Goal: Use online tool/utility: Utilize a website feature to perform a specific function

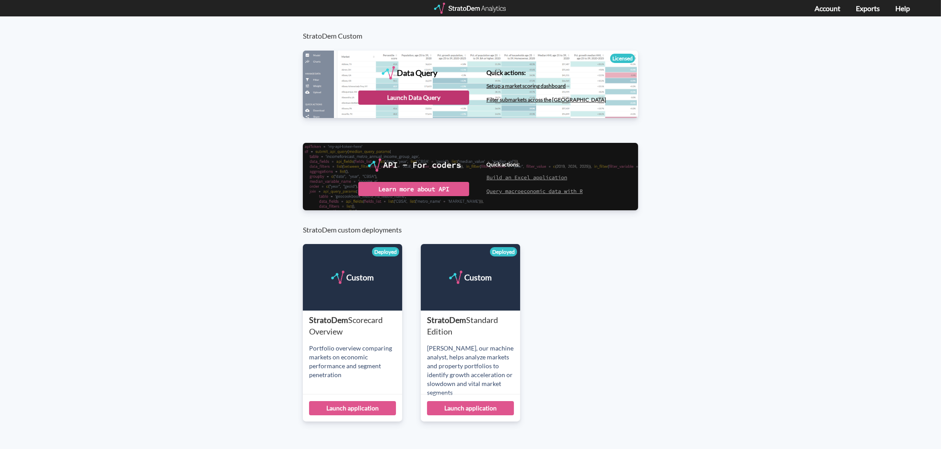
click at [426, 98] on div "Launch Data Query" at bounding box center [413, 97] width 111 height 14
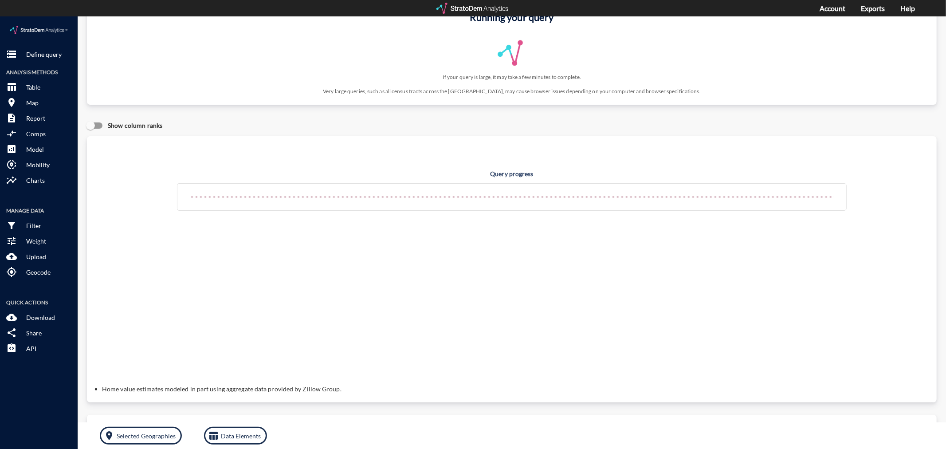
scroll to position [12, 0]
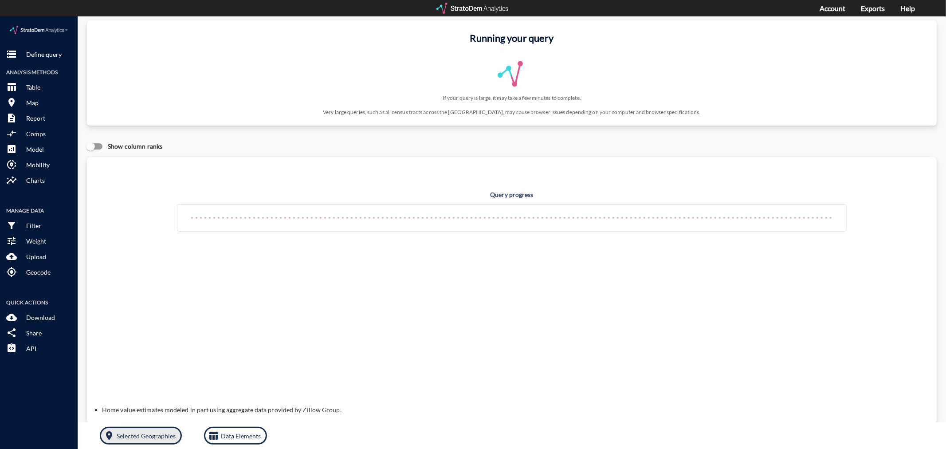
click p "Selected Geographies"
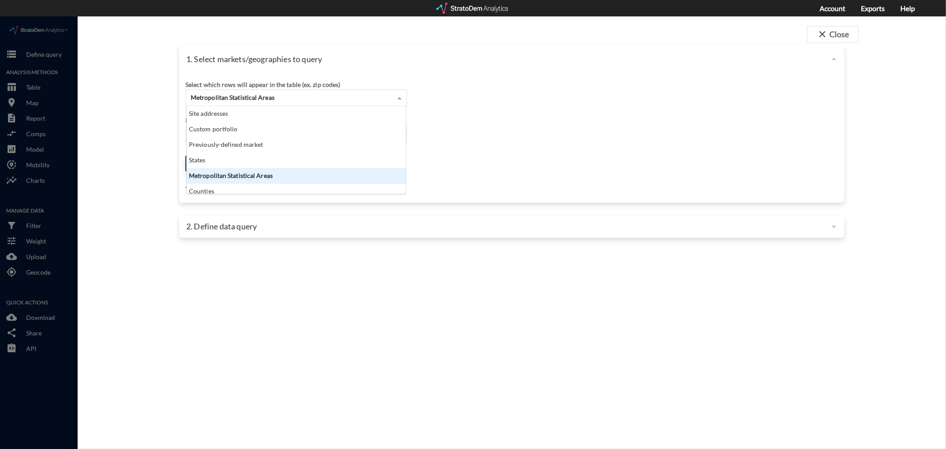
click div "Metropolitan Statistical Areas"
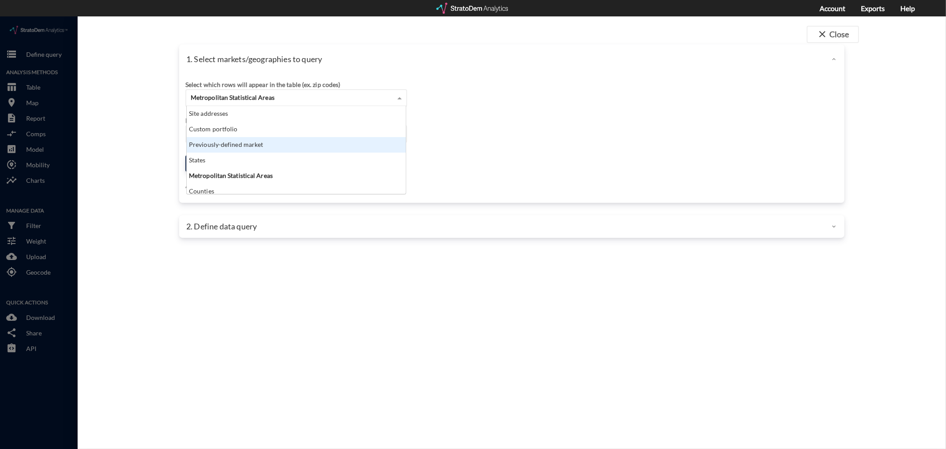
click div "Previously-defined market"
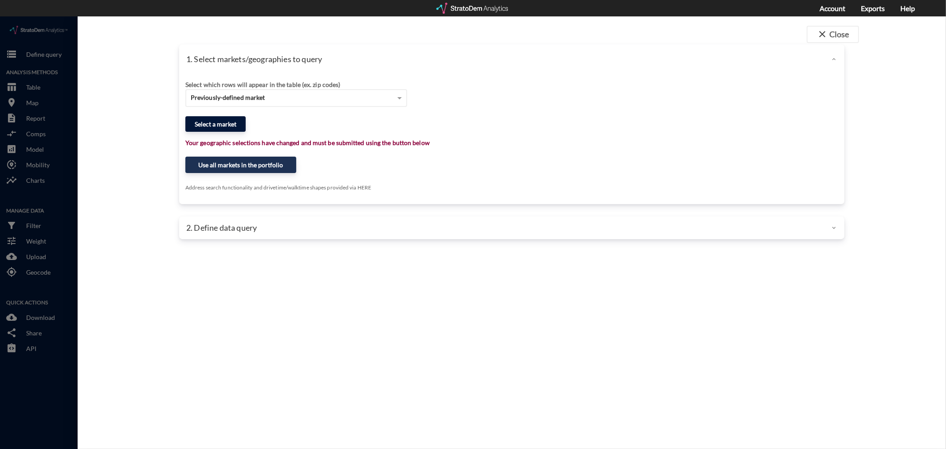
click button "Select a market"
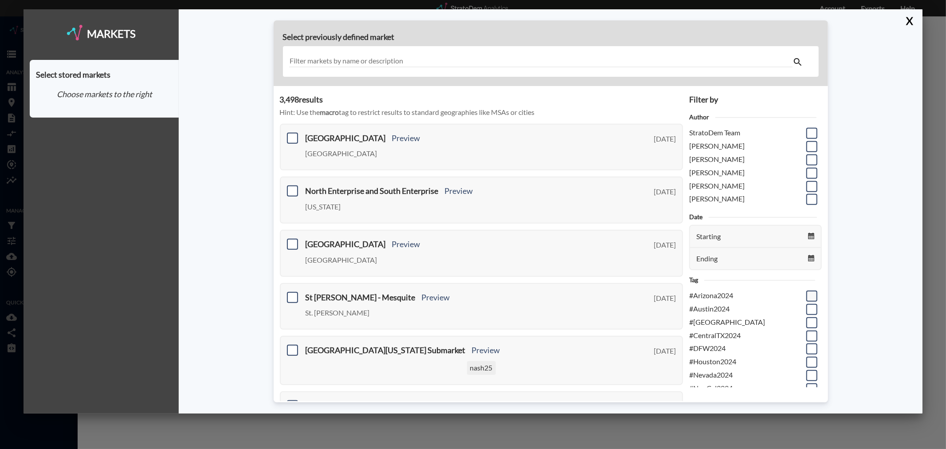
click at [807, 294] on span at bounding box center [812, 296] width 11 height 11
click at [811, 292] on input "checkbox" at bounding box center [811, 292] width 0 height 0
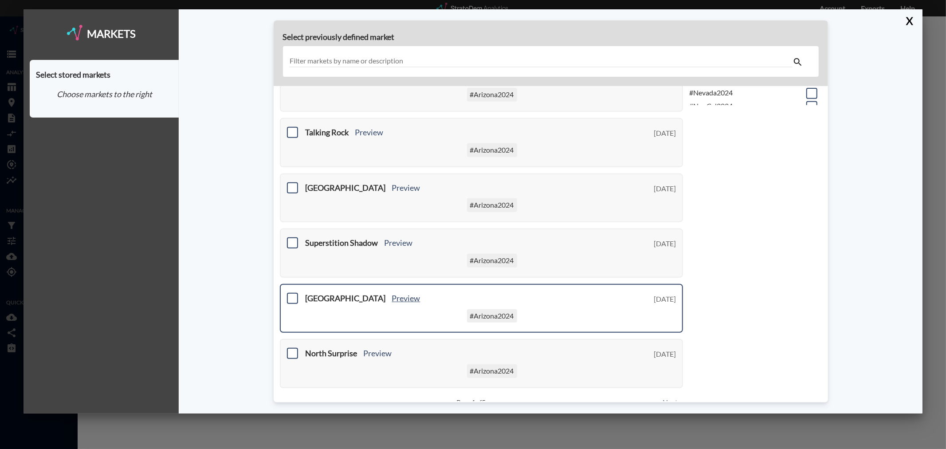
scroll to position [290, 0]
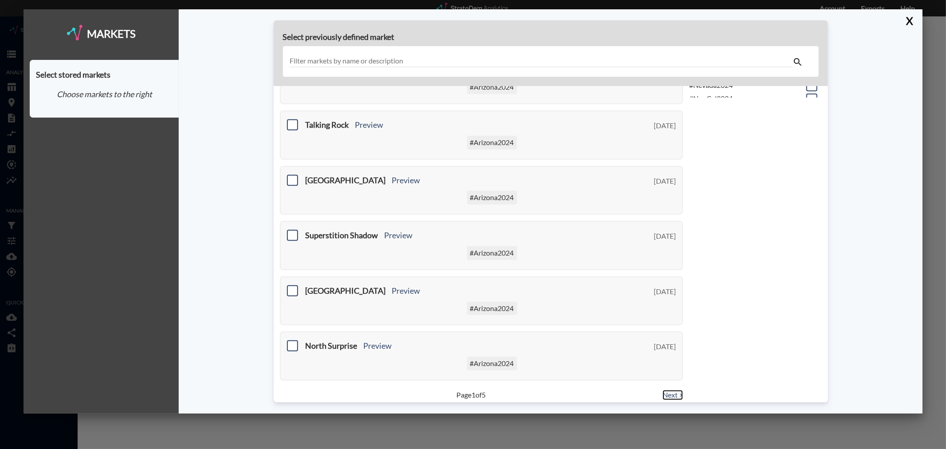
click at [670, 390] on link "Next >" at bounding box center [673, 395] width 20 height 10
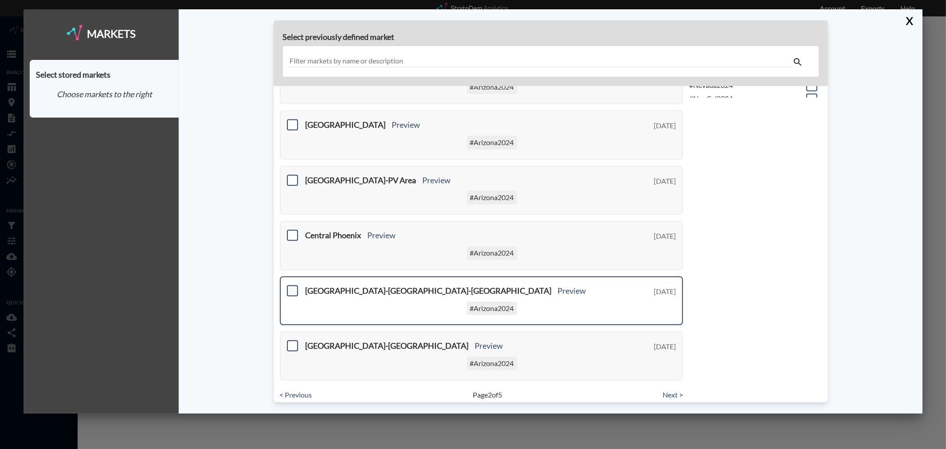
click at [293, 285] on span at bounding box center [292, 290] width 11 height 11
click at [291, 287] on input "checkbox" at bounding box center [291, 287] width 0 height 0
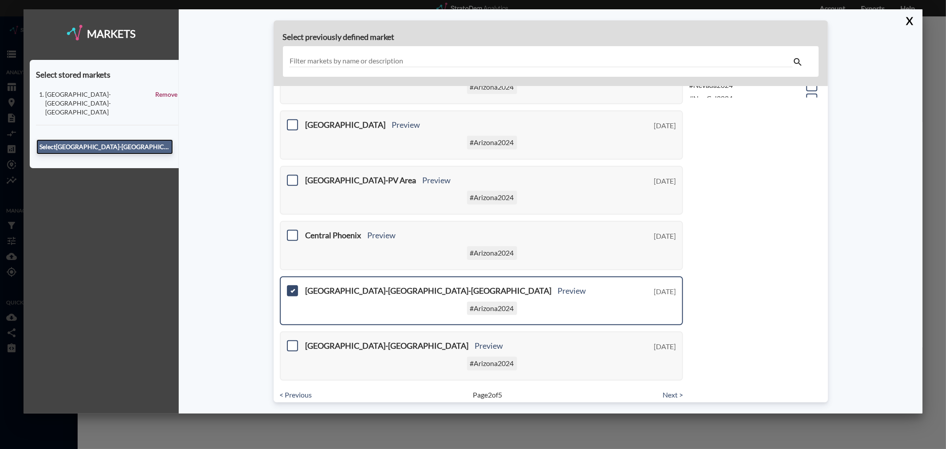
click at [148, 139] on button "Select [GEOGRAPHIC_DATA]-[GEOGRAPHIC_DATA]-[GEOGRAPHIC_DATA]" at bounding box center [104, 146] width 137 height 15
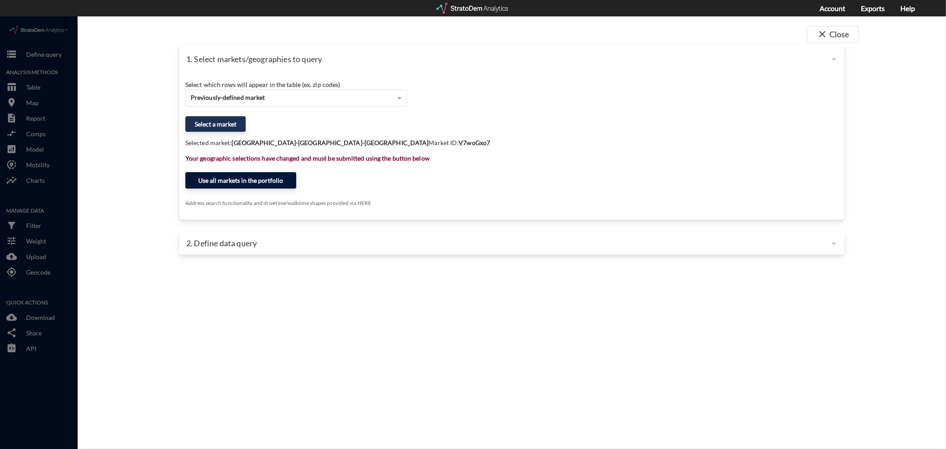
click button "Use all markets in the portfolio"
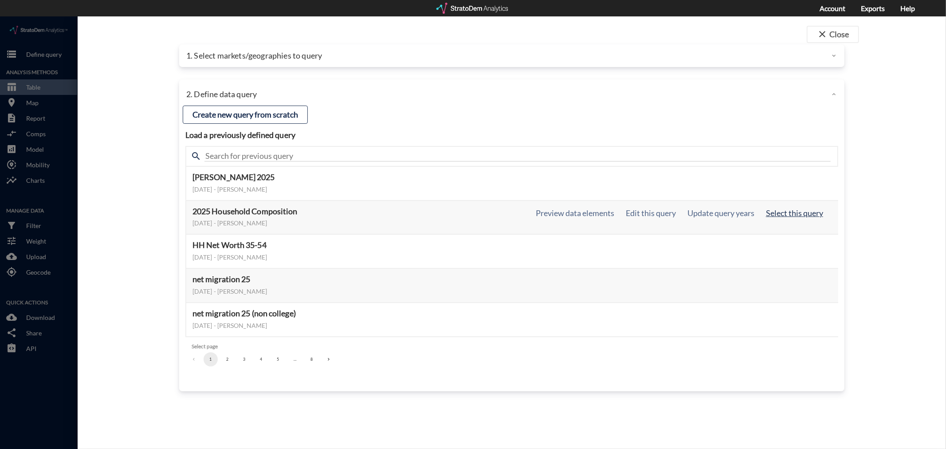
click button "Select this query"
